Goal: Transaction & Acquisition: Purchase product/service

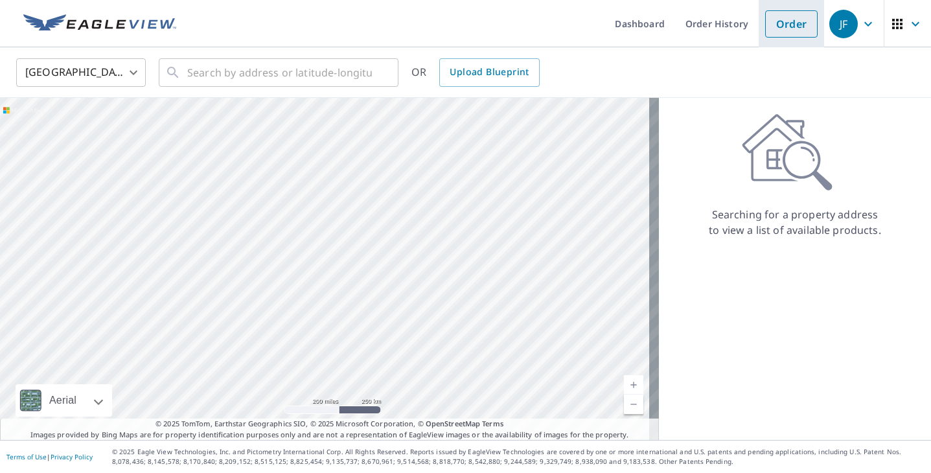
click at [774, 33] on link "Order" at bounding box center [791, 23] width 52 height 27
click at [288, 74] on input "text" at bounding box center [279, 72] width 185 height 36
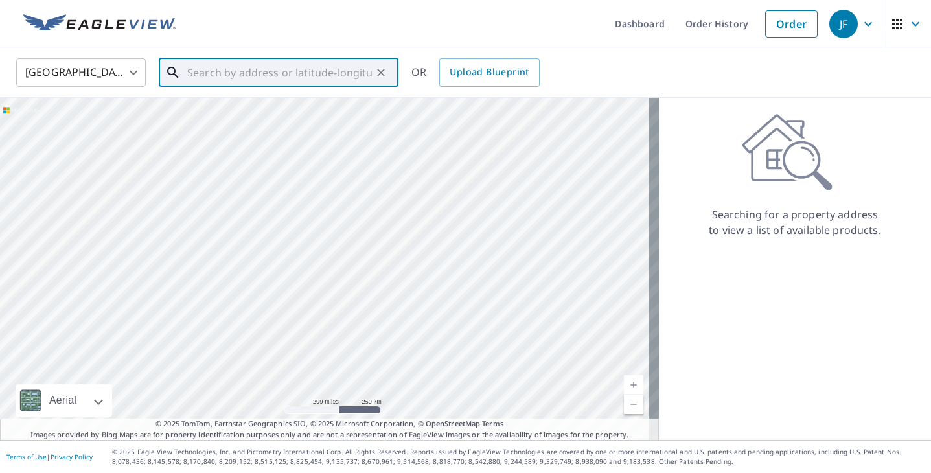
paste input "[STREET_ADDRESS][PERSON_NAME]"
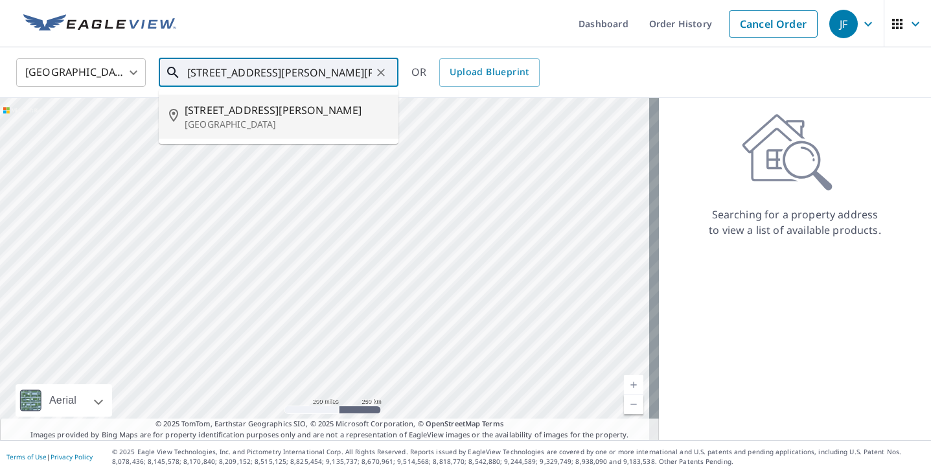
click at [271, 102] on span "[STREET_ADDRESS][PERSON_NAME]" at bounding box center [286, 110] width 203 height 16
type input "[STREET_ADDRESS][PERSON_NAME]"
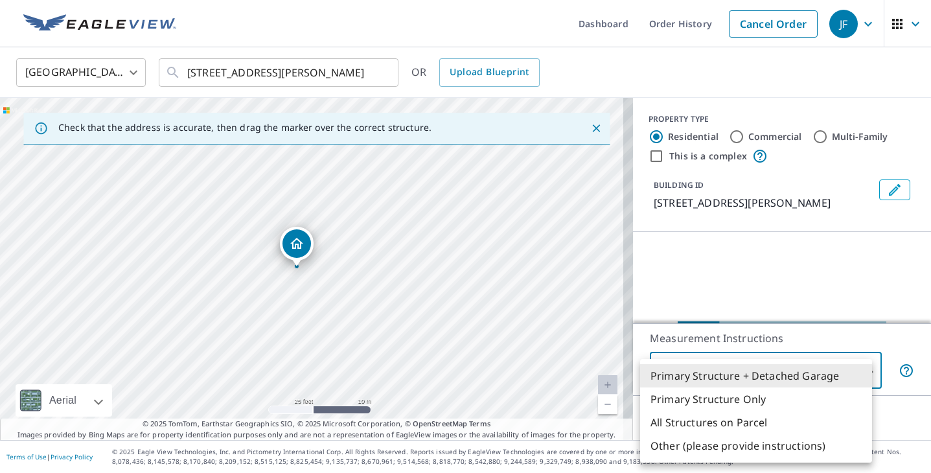
click at [793, 368] on body "JF JF Dashboard Order History Cancel Order JF [GEOGRAPHIC_DATA] [GEOGRAPHIC_DAT…" at bounding box center [465, 236] width 931 height 473
click at [732, 401] on li "Primary Structure Only" at bounding box center [756, 398] width 232 height 23
type input "2"
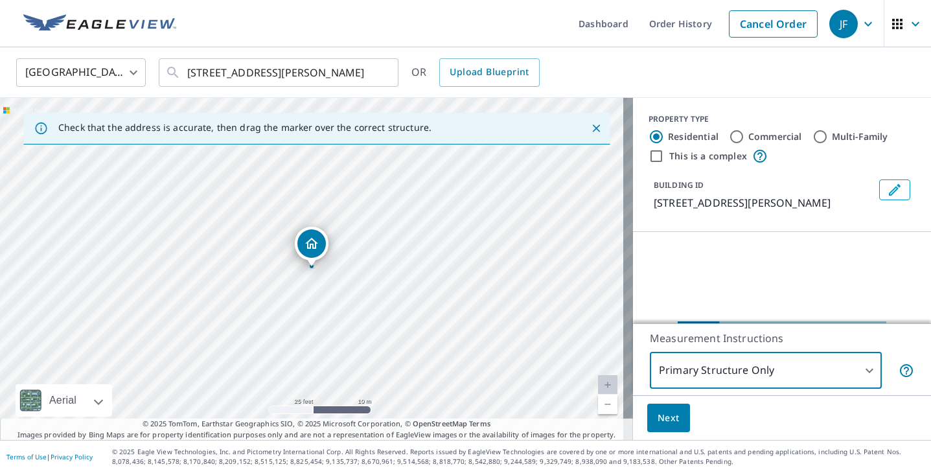
click at [647, 425] on button "Next" at bounding box center [668, 417] width 43 height 29
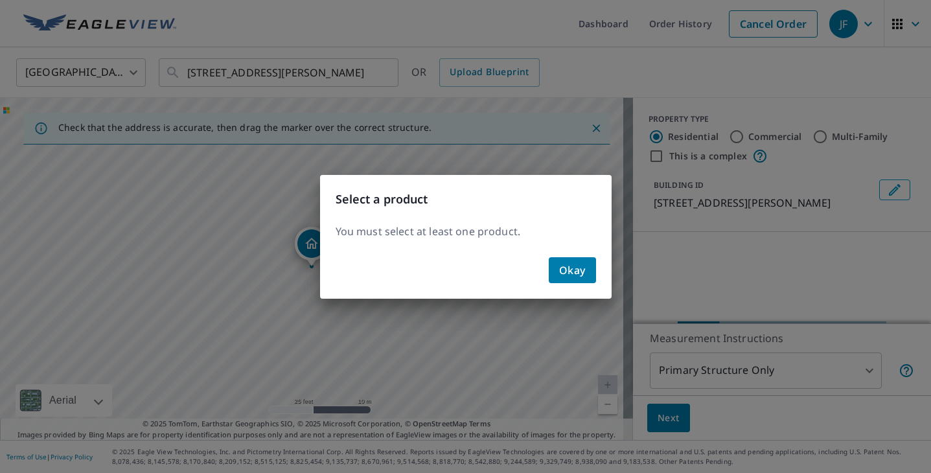
click at [573, 271] on span "Okay" at bounding box center [572, 270] width 27 height 18
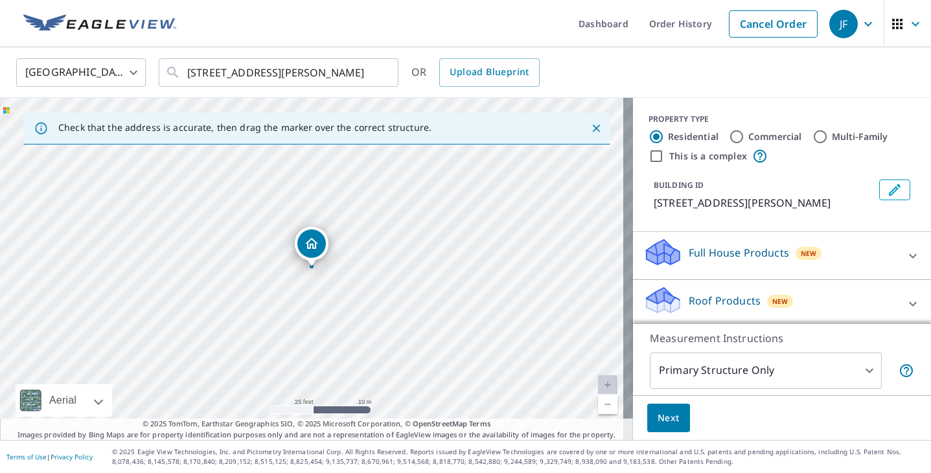
click at [719, 299] on p "Roof Products" at bounding box center [724, 301] width 72 height 16
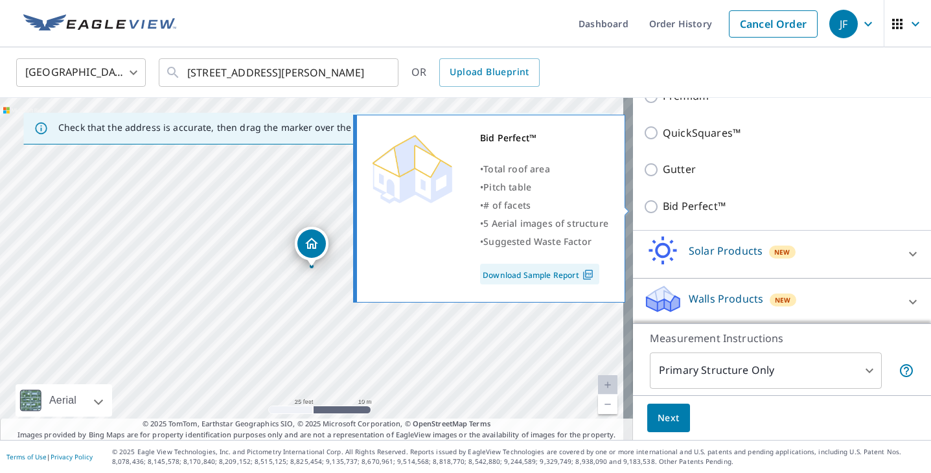
click at [694, 201] on p "Bid Perfect™" at bounding box center [693, 206] width 63 height 16
click at [662, 201] on input "Bid Perfect™" at bounding box center [652, 207] width 19 height 16
checkbox input "true"
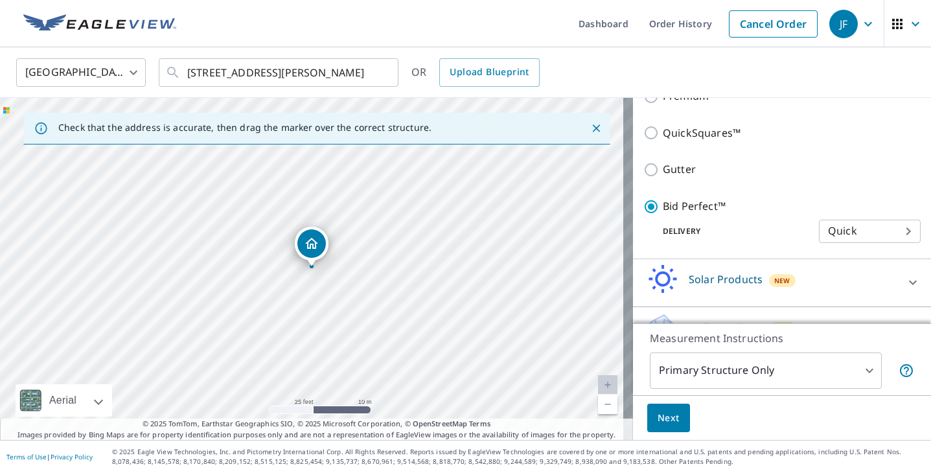
click at [672, 410] on button "Next" at bounding box center [668, 417] width 43 height 29
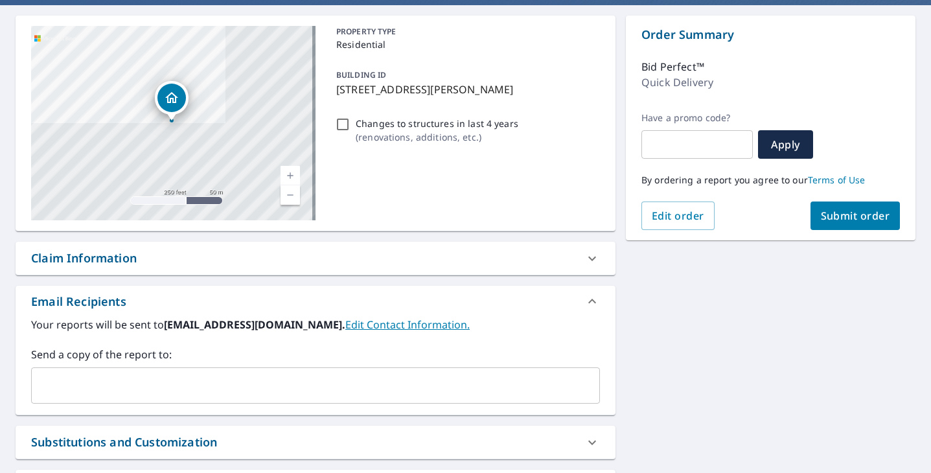
scroll to position [259, 0]
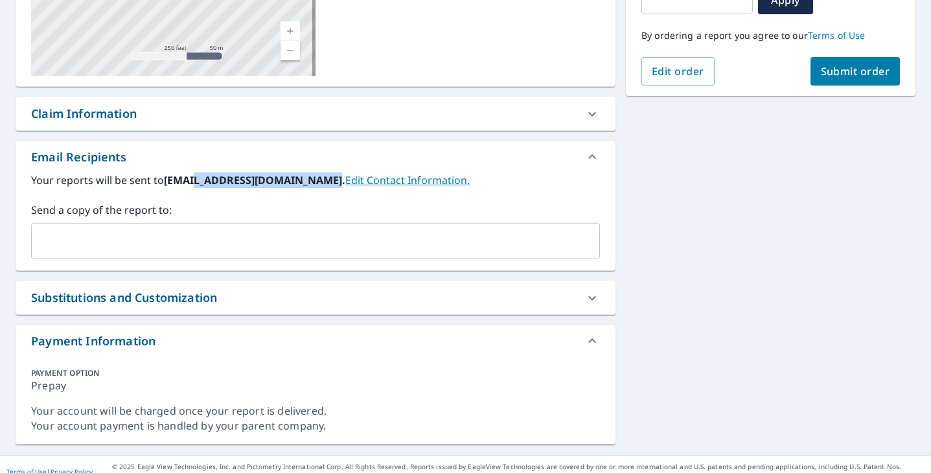
drag, startPoint x: 192, startPoint y: 179, endPoint x: 322, endPoint y: 184, distance: 130.2
click at [322, 184] on b "[EMAIL_ADDRESS][DOMAIN_NAME]." at bounding box center [254, 180] width 181 height 14
click at [820, 73] on span "Submit order" at bounding box center [854, 71] width 69 height 14
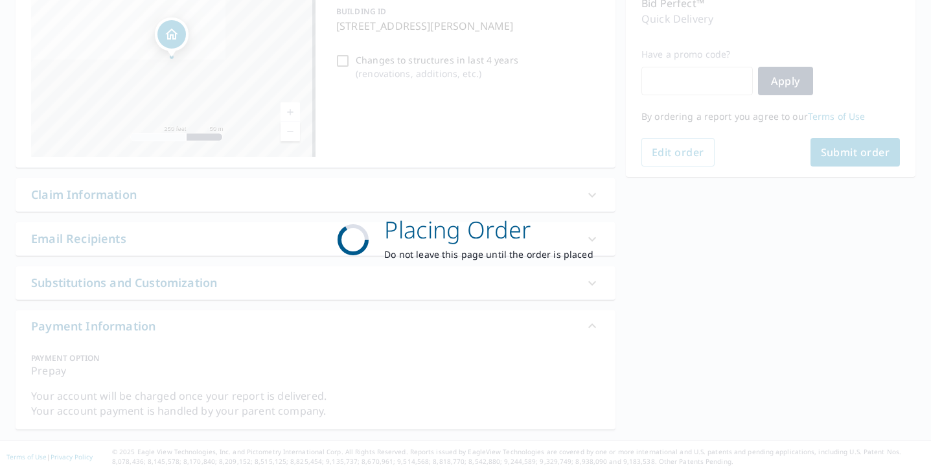
scroll to position [178, 0]
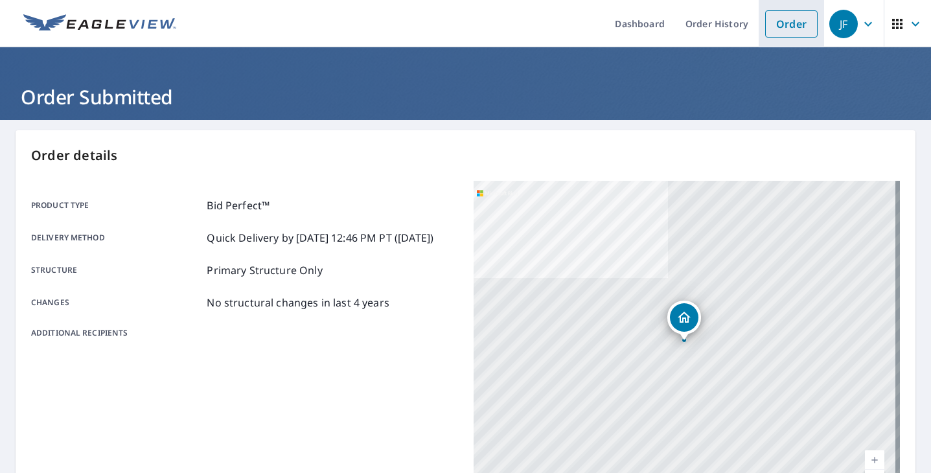
click at [765, 28] on link "Order" at bounding box center [791, 23] width 52 height 27
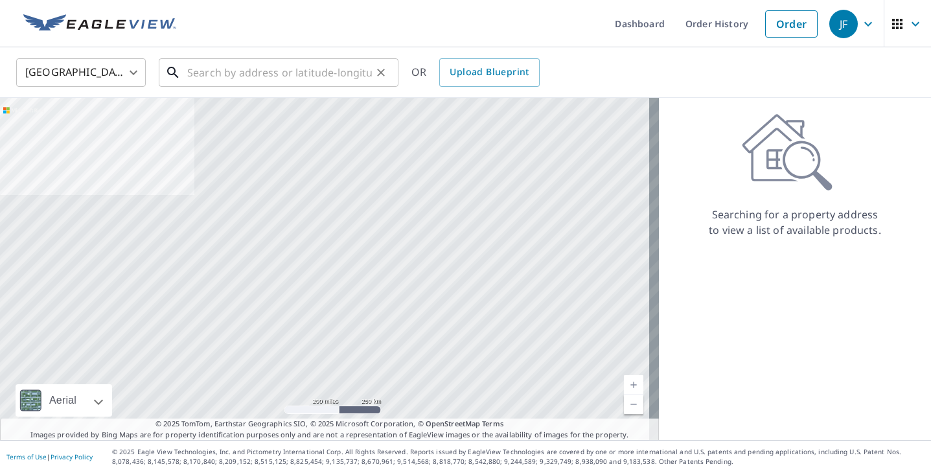
click at [280, 75] on input "text" at bounding box center [279, 72] width 185 height 36
paste input "[STREET_ADDRESS][PERSON_NAME]"
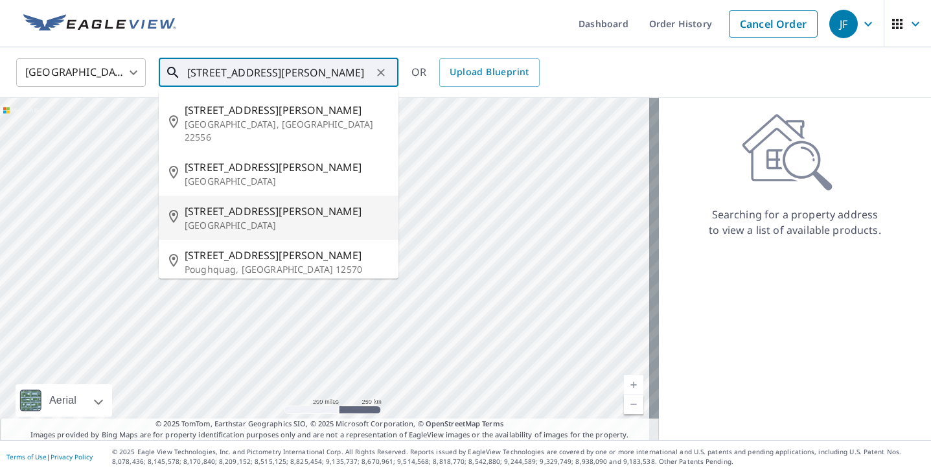
click at [256, 203] on span "[STREET_ADDRESS][PERSON_NAME]" at bounding box center [286, 211] width 203 height 16
type input "[STREET_ADDRESS][PERSON_NAME]"
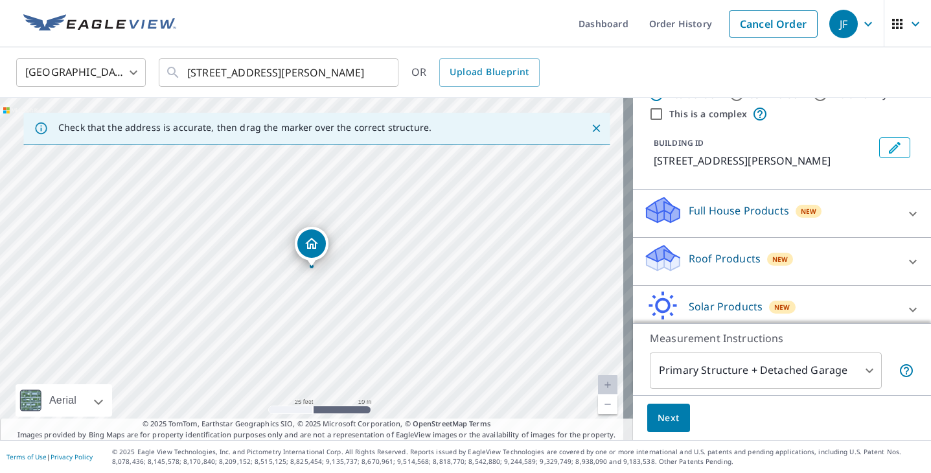
scroll to position [100, 0]
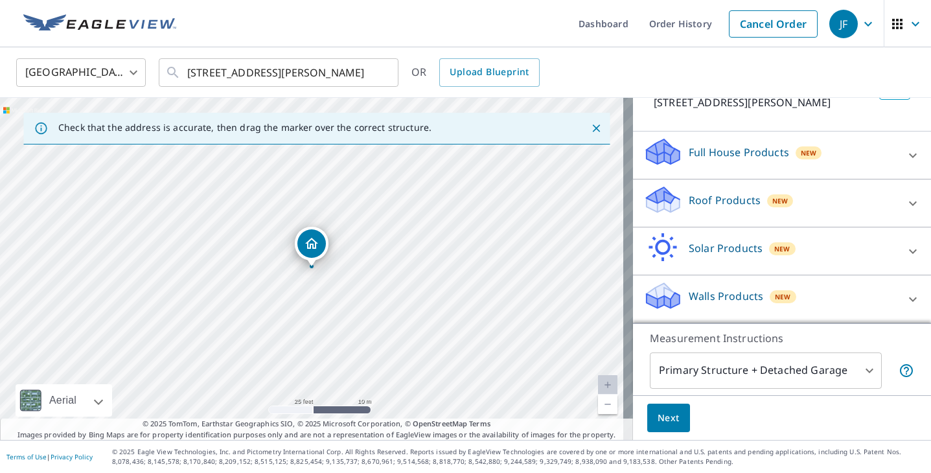
click at [748, 378] on body "JF JF Dashboard Order History Cancel Order JF [GEOGRAPHIC_DATA] [GEOGRAPHIC_DAT…" at bounding box center [465, 236] width 931 height 473
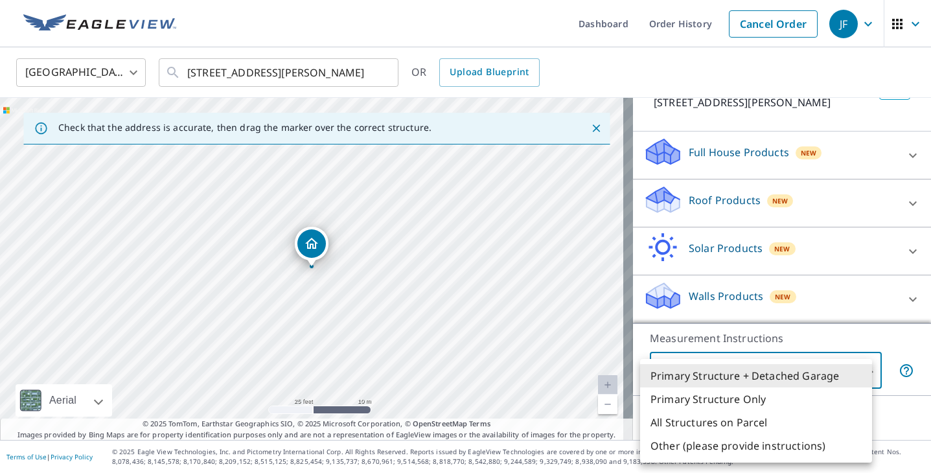
click at [727, 400] on li "Primary Structure Only" at bounding box center [756, 398] width 232 height 23
type input "2"
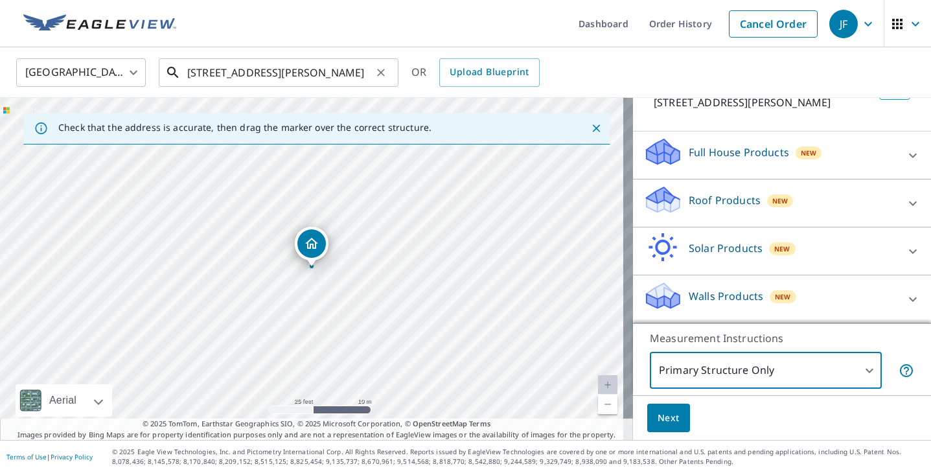
click at [225, 59] on input "[STREET_ADDRESS][PERSON_NAME]" at bounding box center [279, 72] width 185 height 36
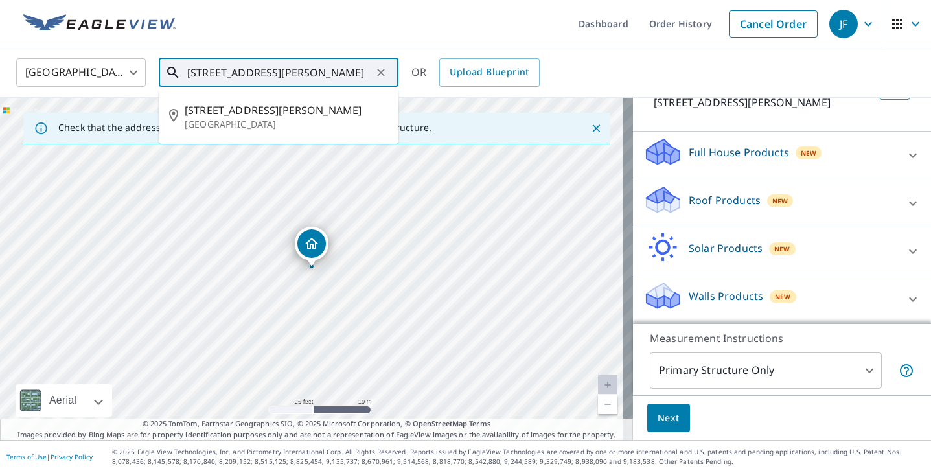
click at [225, 59] on input "[STREET_ADDRESS][PERSON_NAME]" at bounding box center [279, 72] width 185 height 36
click at [244, 64] on input "[STREET_ADDRESS][PERSON_NAME]" at bounding box center [279, 72] width 185 height 36
drag, startPoint x: 249, startPoint y: 65, endPoint x: 143, endPoint y: 68, distance: 106.2
click at [143, 68] on div "[GEOGRAPHIC_DATA] [GEOGRAPHIC_DATA] ​ [STREET_ADDRESS][PERSON_NAME] ​ [STREET_A…" at bounding box center [460, 72] width 909 height 30
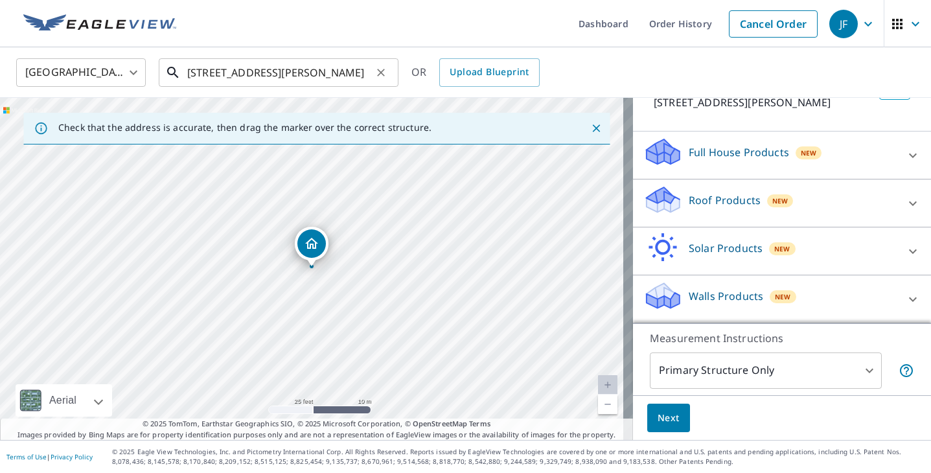
click at [223, 76] on input "[STREET_ADDRESS][PERSON_NAME]" at bounding box center [279, 72] width 185 height 36
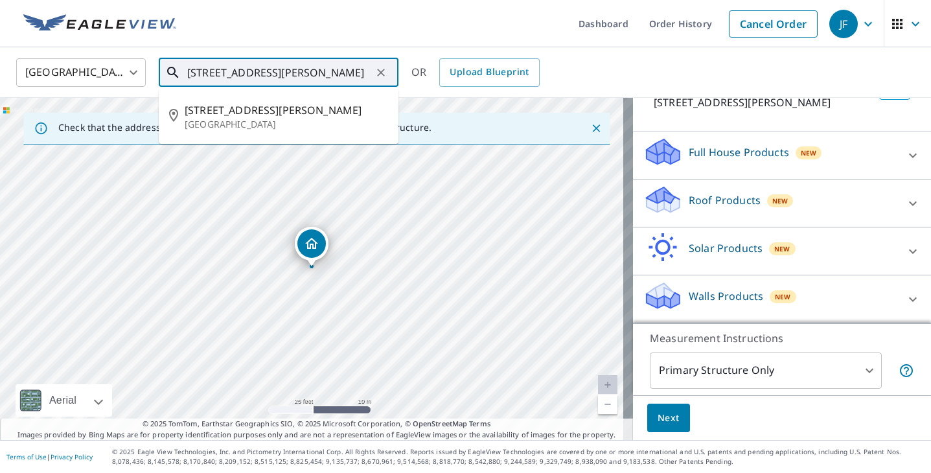
click at [223, 76] on input "[STREET_ADDRESS][PERSON_NAME]" at bounding box center [279, 72] width 185 height 36
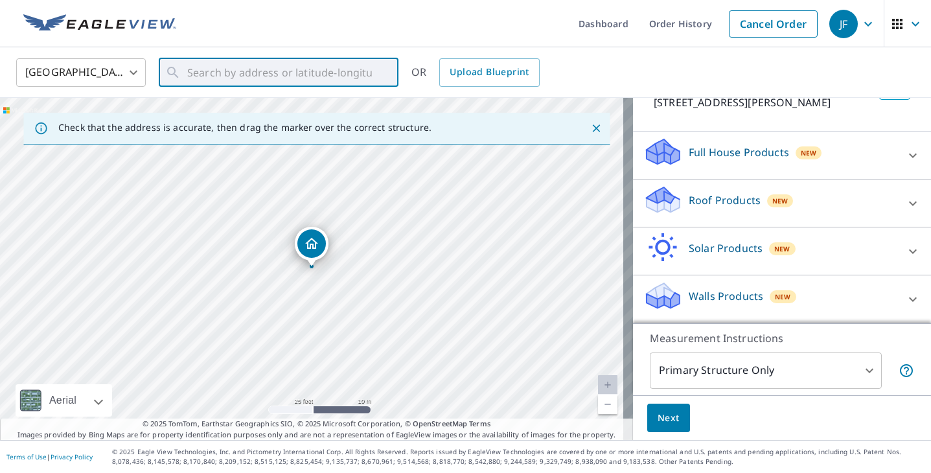
click at [254, 41] on ul "Dashboard Order History Cancel Order" at bounding box center [504, 23] width 640 height 47
